Goal: Transaction & Acquisition: Purchase product/service

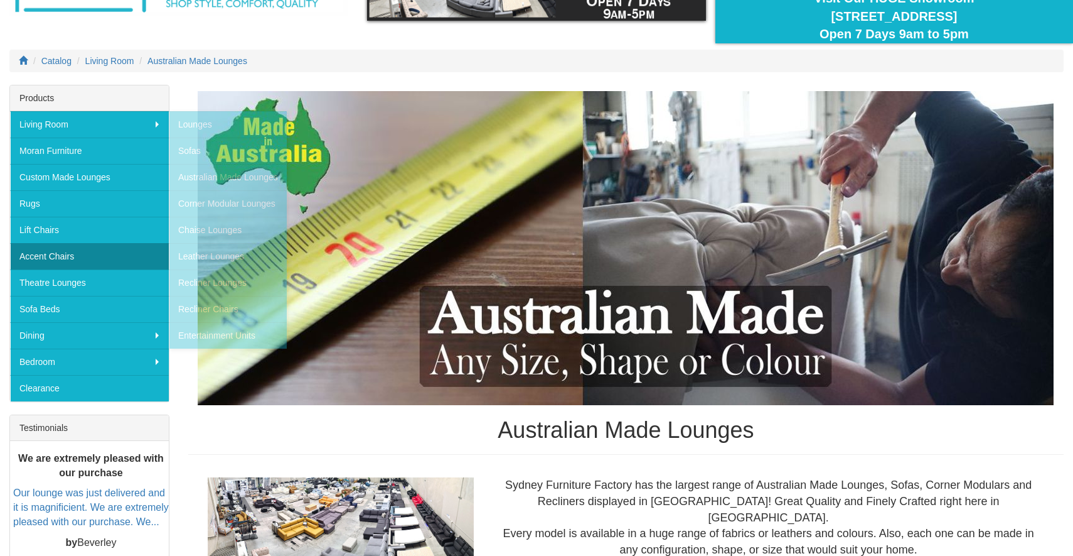
scroll to position [92, 0]
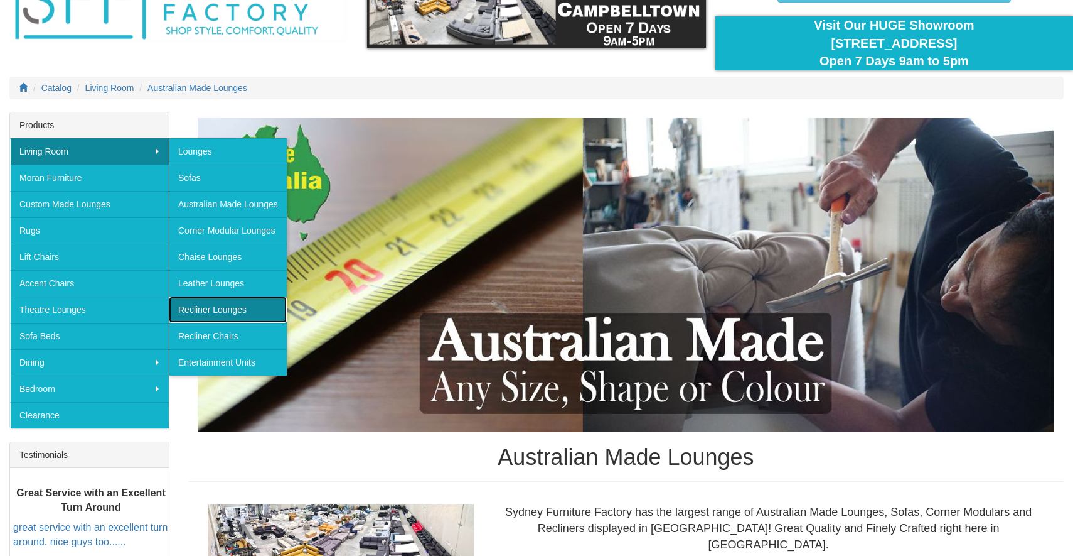
click at [205, 311] on link "Recliner Lounges" at bounding box center [228, 309] width 118 height 26
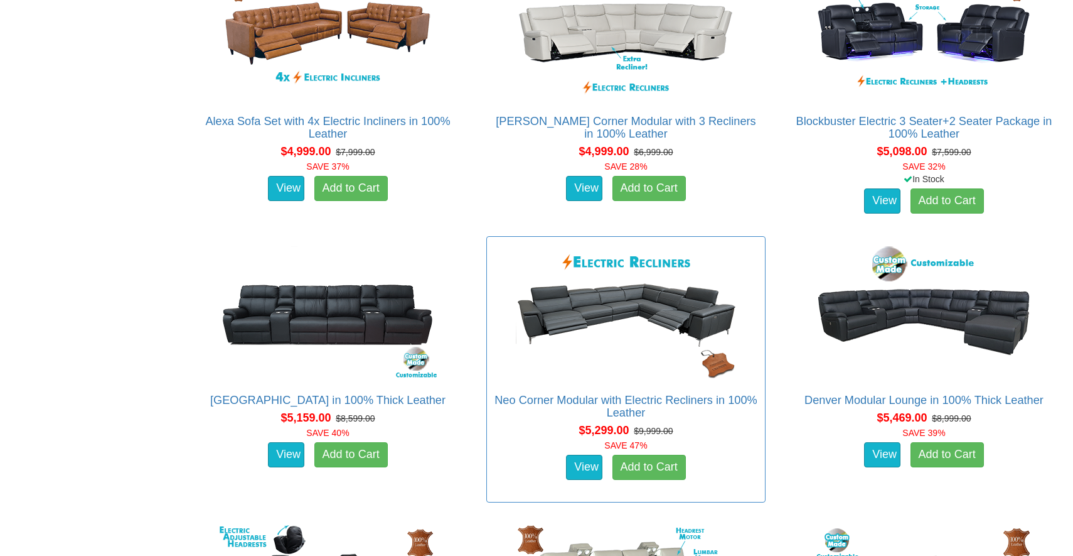
scroll to position [5587, 0]
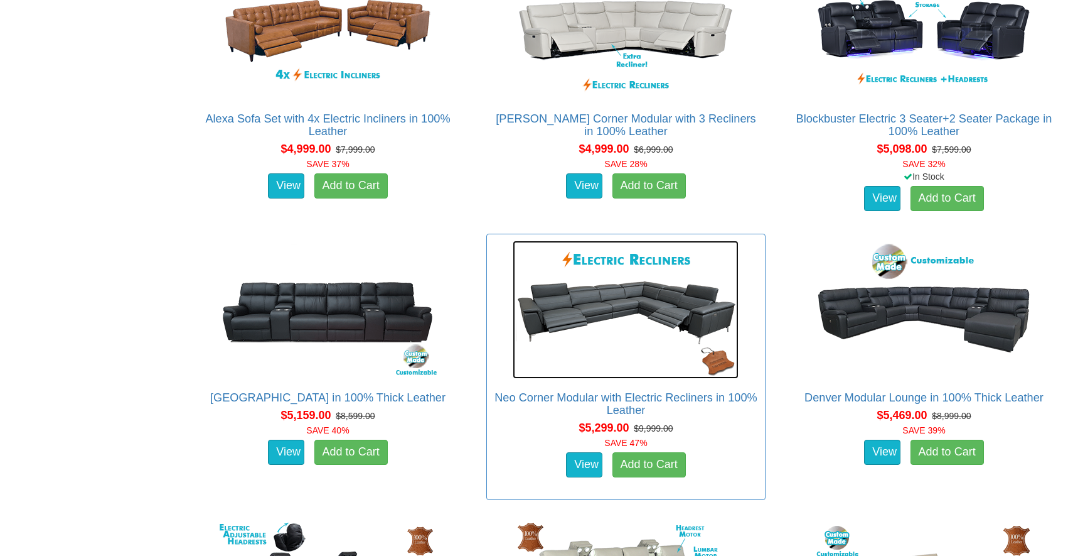
click at [604, 290] on img at bounding box center [626, 309] width 226 height 138
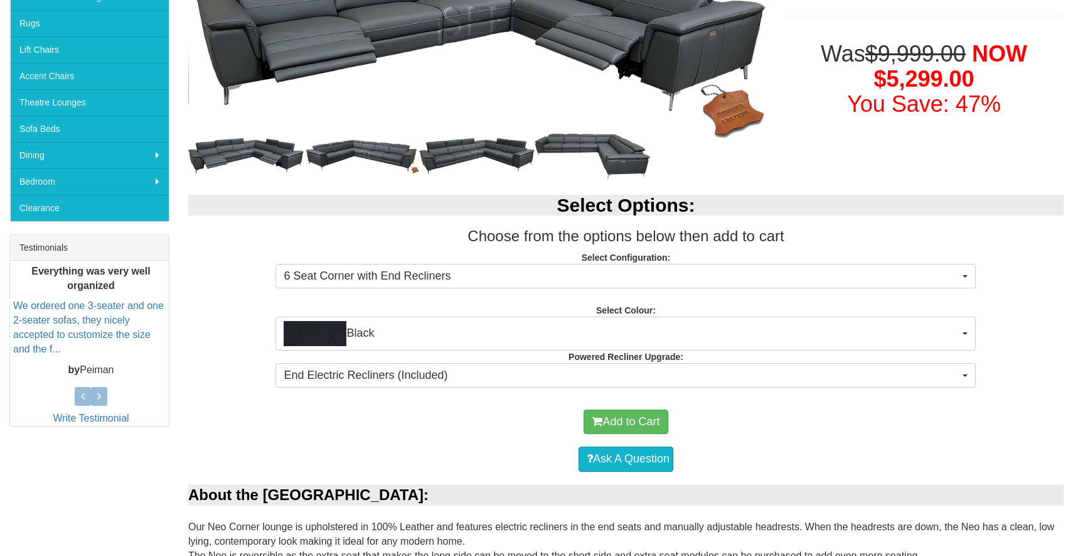
scroll to position [301, 0]
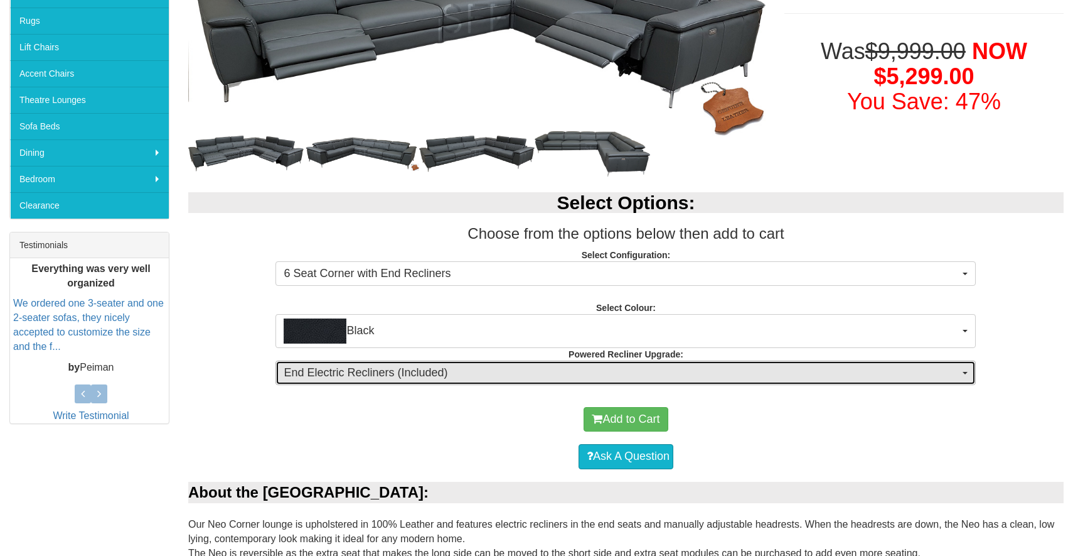
click at [964, 365] on button "End Electric Recliners (Included)" at bounding box center [626, 372] width 701 height 25
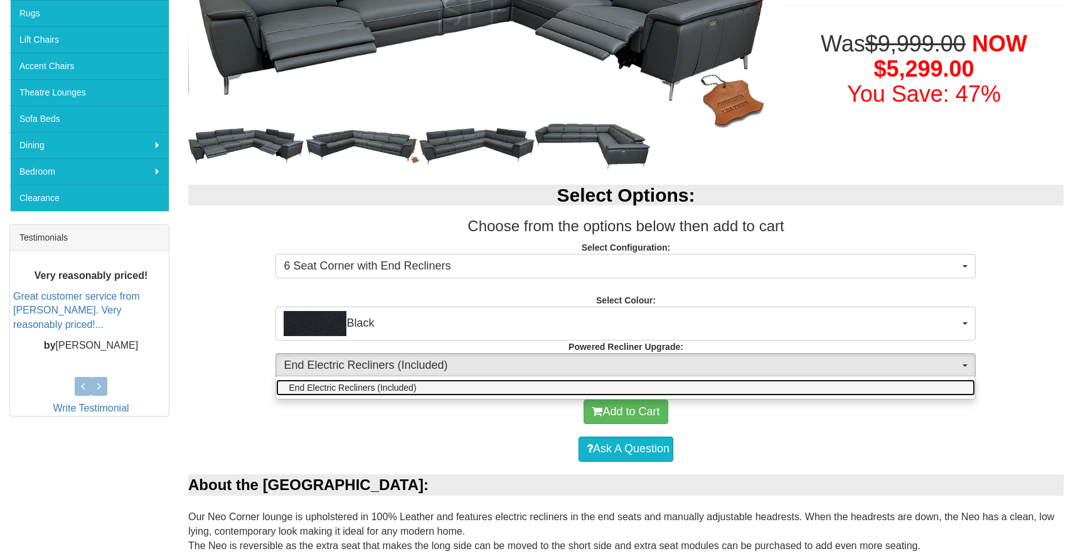
scroll to position [311, 0]
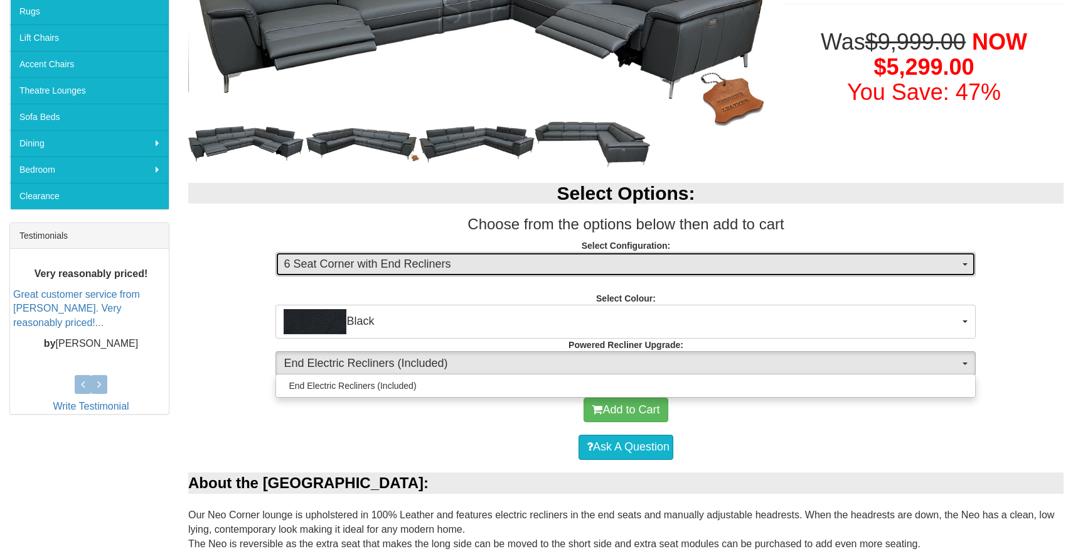
click at [969, 262] on button "6 Seat Corner with End Recliners" at bounding box center [626, 264] width 701 height 25
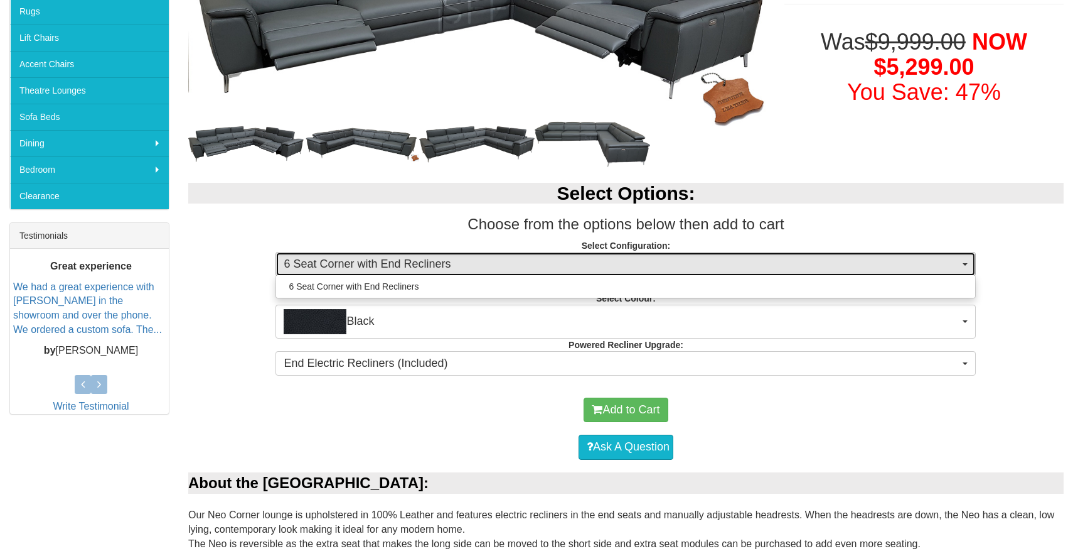
click at [969, 262] on button "6 Seat Corner with End Recliners" at bounding box center [626, 264] width 701 height 25
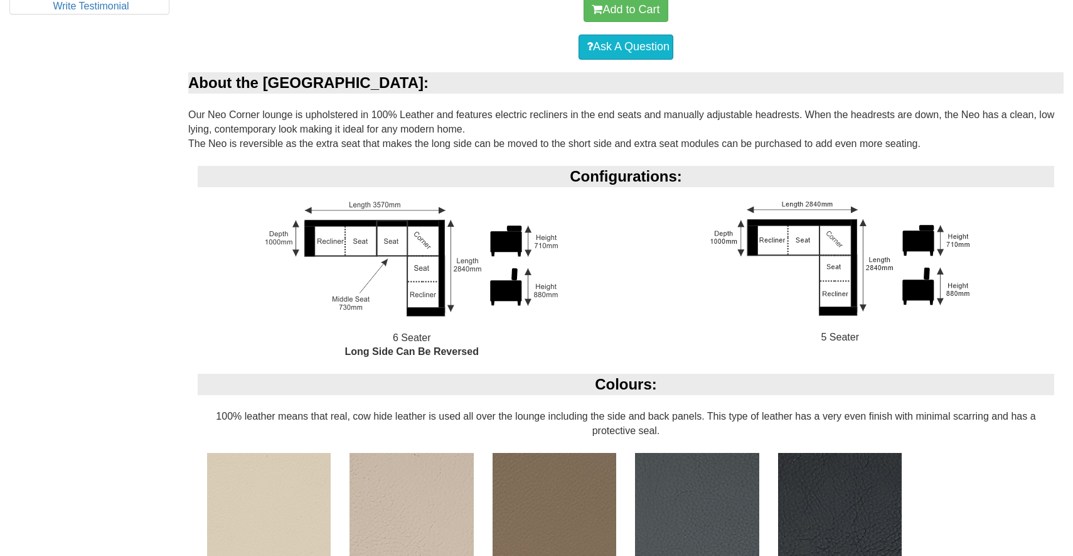
scroll to position [712, 0]
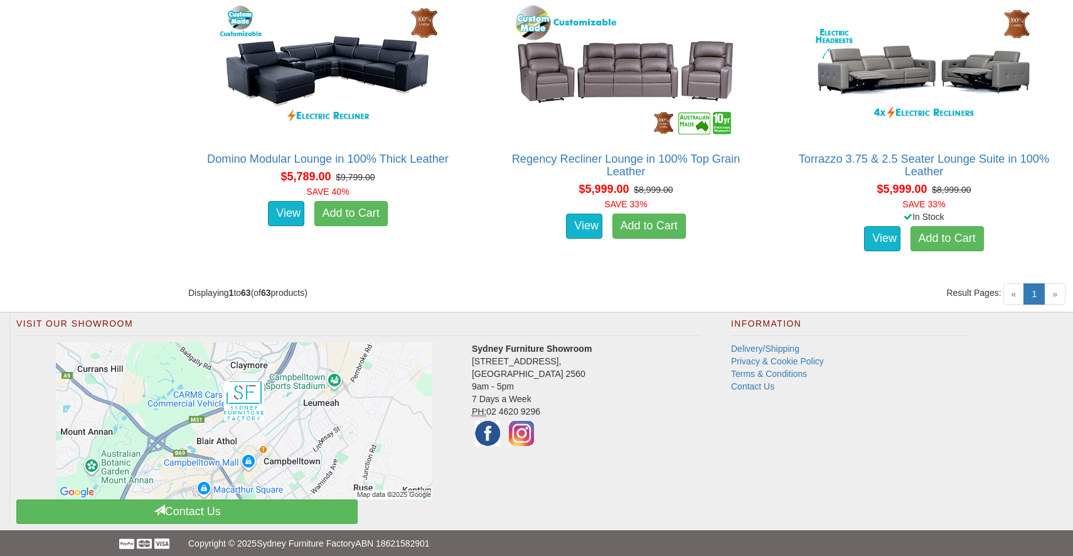
scroll to position [6390, 0]
